Goal: Check status: Check status

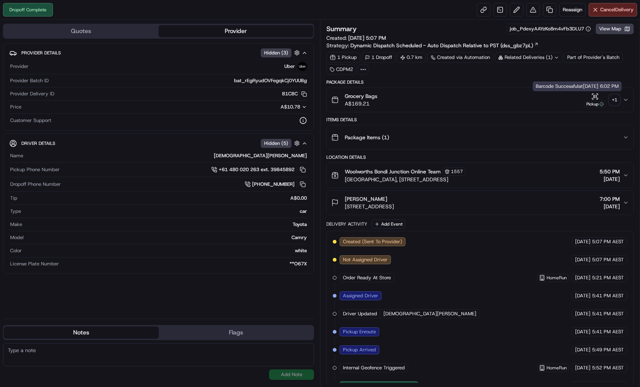
click at [614, 102] on div "+ 1" at bounding box center [614, 99] width 10 height 10
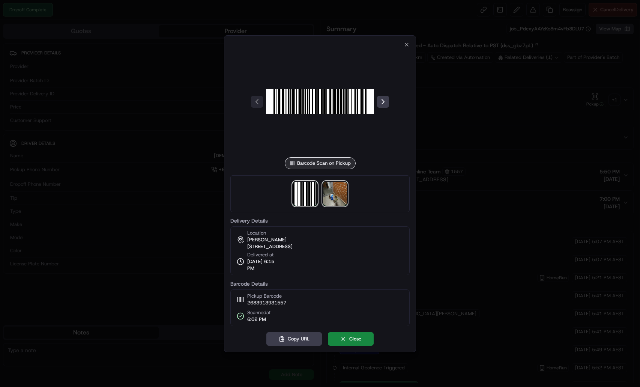
click at [334, 198] on img at bounding box center [335, 193] width 24 height 24
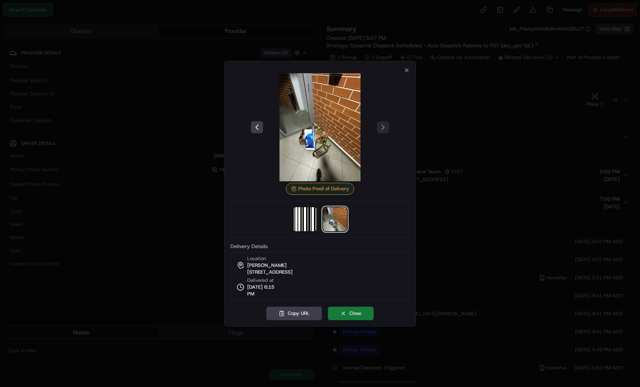
click at [356, 308] on button "Close" at bounding box center [351, 312] width 46 height 13
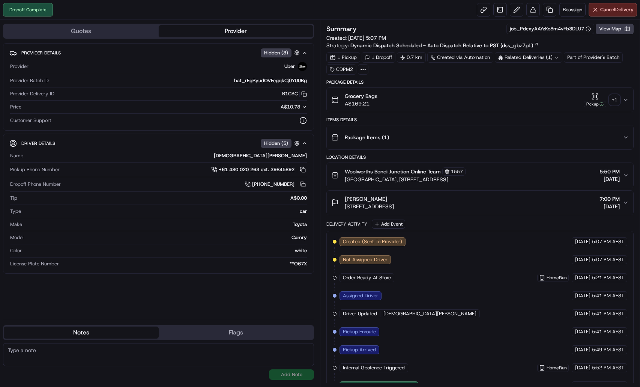
click at [524, 54] on div "Related Deliveries (1)" at bounding box center [528, 57] width 67 height 10
click at [535, 85] on span "269565542" at bounding box center [540, 87] width 27 height 7
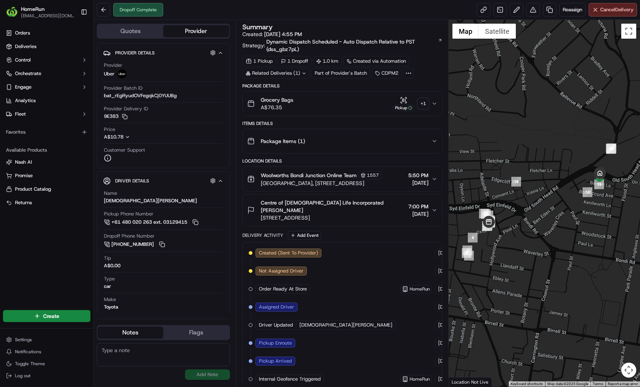
click at [424, 102] on div "+ 1" at bounding box center [423, 103] width 10 height 10
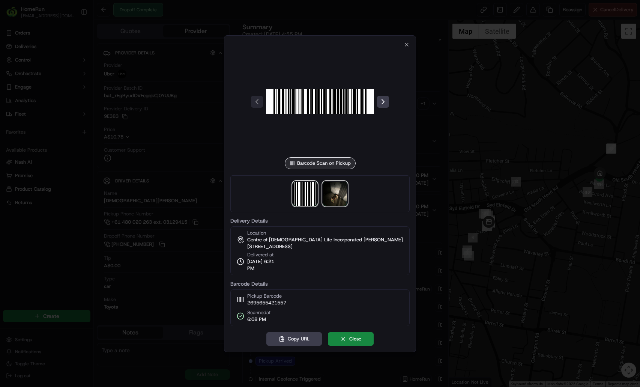
click at [346, 190] on img at bounding box center [335, 193] width 24 height 24
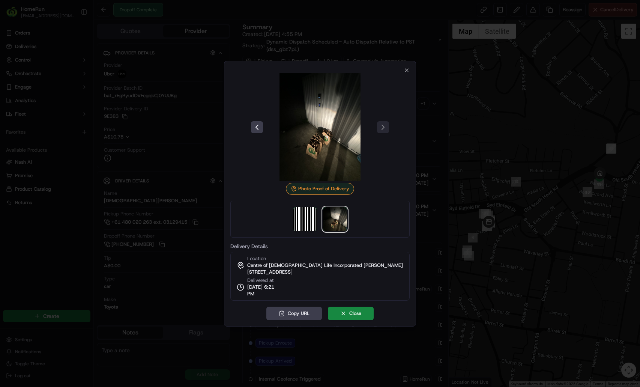
click at [403, 72] on div "Photo Proof of Delivery Delivery Details Location Centre of Jewish Life Incorpo…" at bounding box center [319, 183] width 179 height 233
click at [404, 71] on icon "button" at bounding box center [406, 70] width 6 height 6
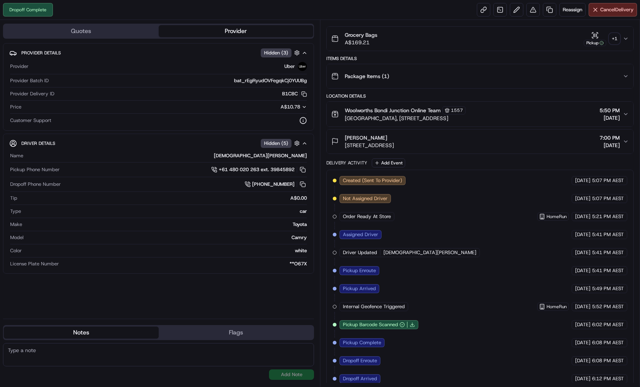
scroll to position [11, 0]
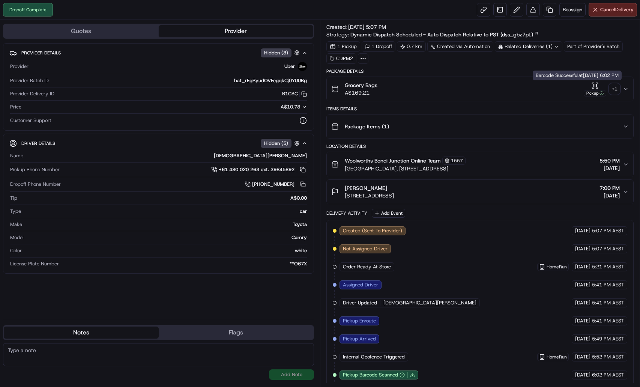
click at [618, 87] on div "+ 1" at bounding box center [614, 89] width 10 height 10
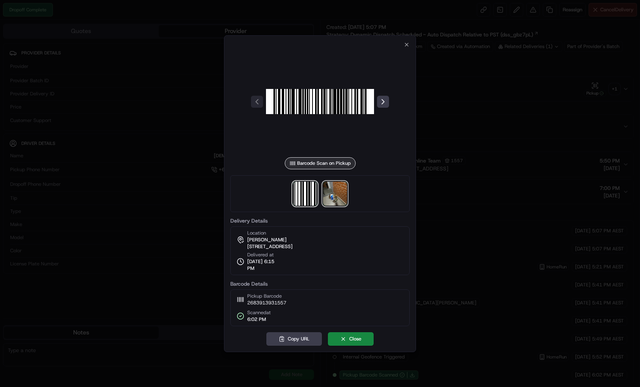
click at [339, 194] on img at bounding box center [335, 193] width 24 height 24
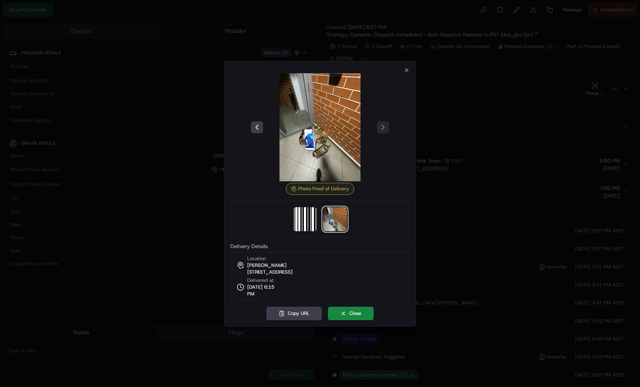
click at [447, 97] on div at bounding box center [320, 193] width 640 height 387
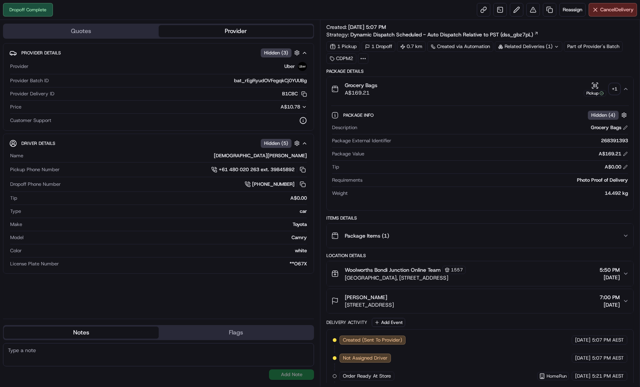
click at [524, 47] on div "Related Deliveries (1)" at bounding box center [528, 46] width 67 height 10
click at [532, 76] on span "269565542" at bounding box center [540, 76] width 27 height 7
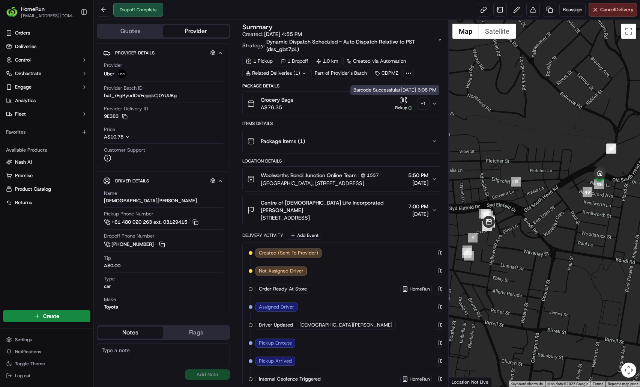
click at [419, 102] on div "+ 1" at bounding box center [423, 103] width 10 height 10
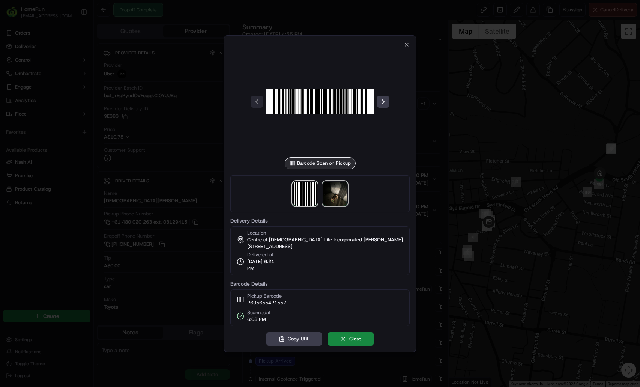
click at [342, 196] on img at bounding box center [335, 193] width 24 height 24
